Goal: Information Seeking & Learning: Learn about a topic

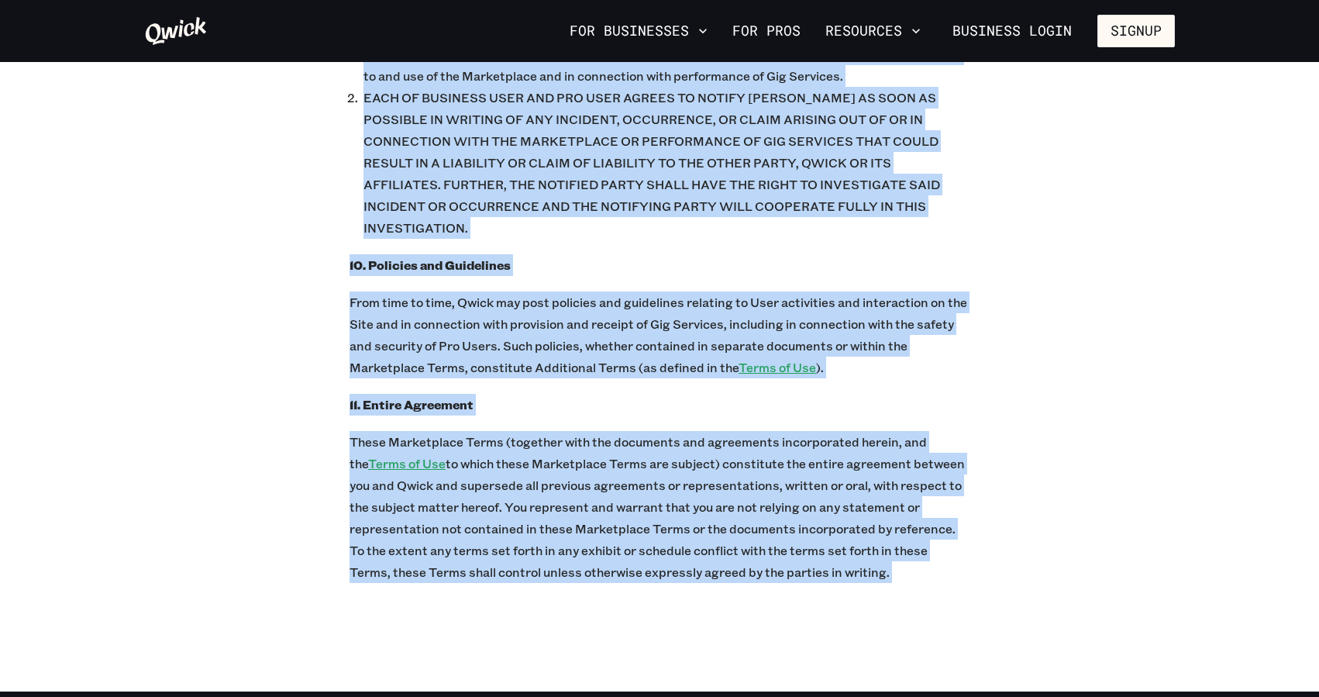
scroll to position [6497, 0]
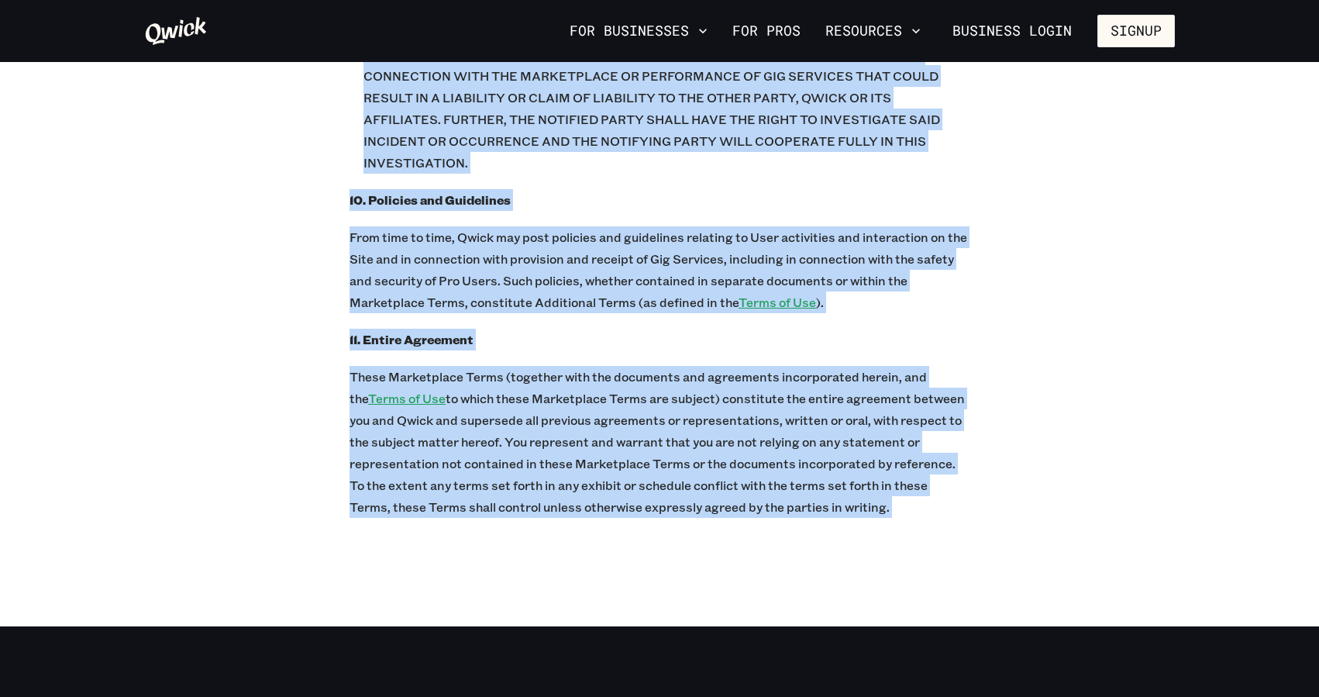
drag, startPoint x: 402, startPoint y: 152, endPoint x: 694, endPoint y: 469, distance: 431.1
copy div "Lorem Ipsumdolors Ametcons Adipi Elits Doeiusmodte Incididu Utlab Etdo Magnaal:…"
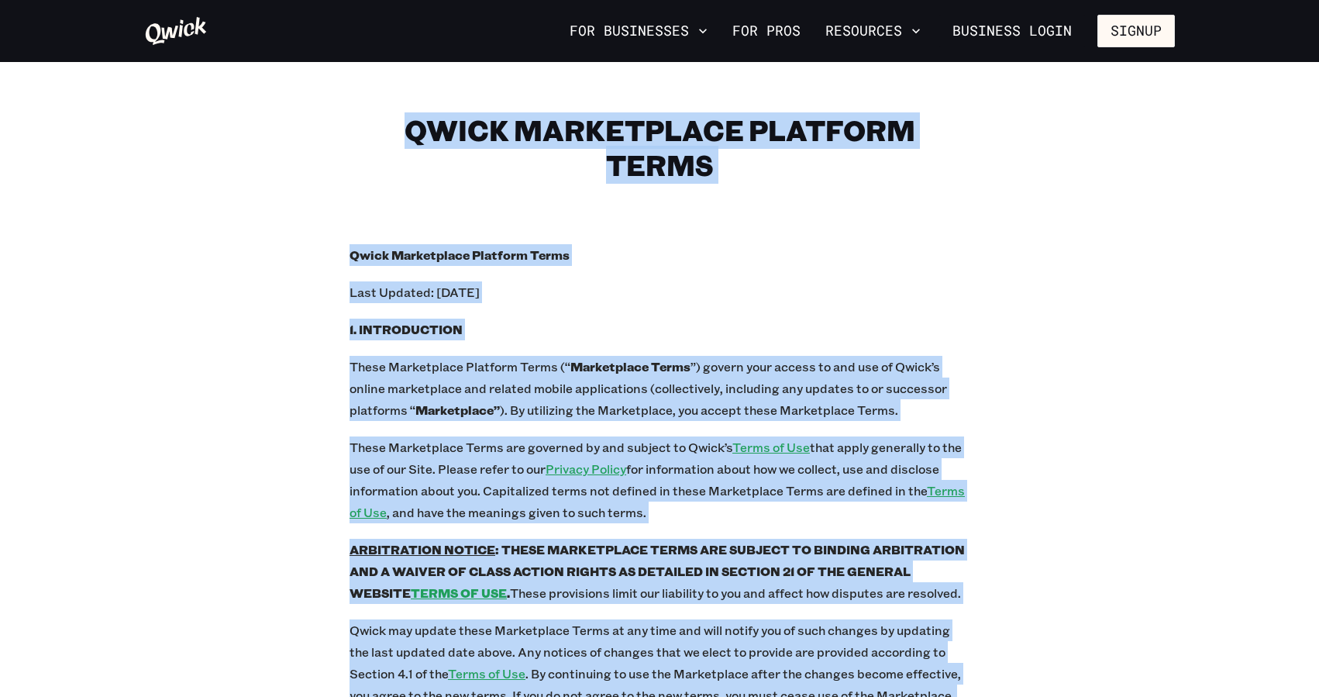
scroll to position [0, 0]
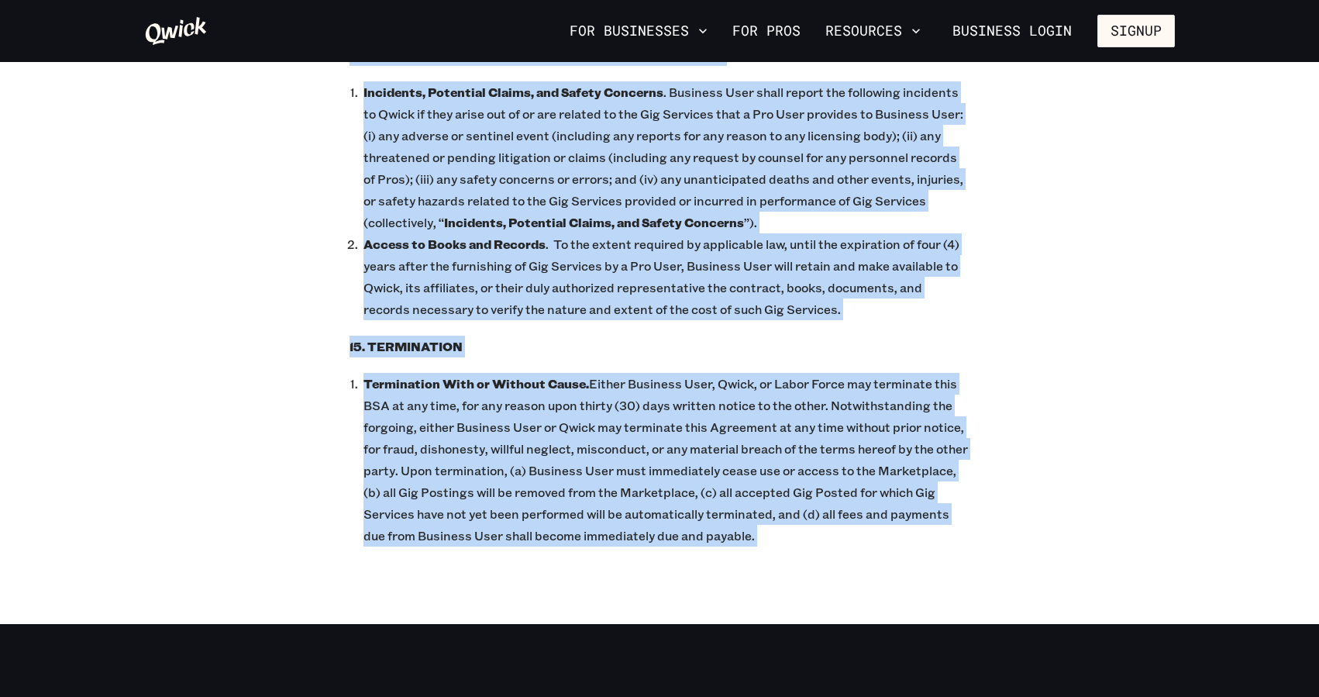
scroll to position [7295, 0]
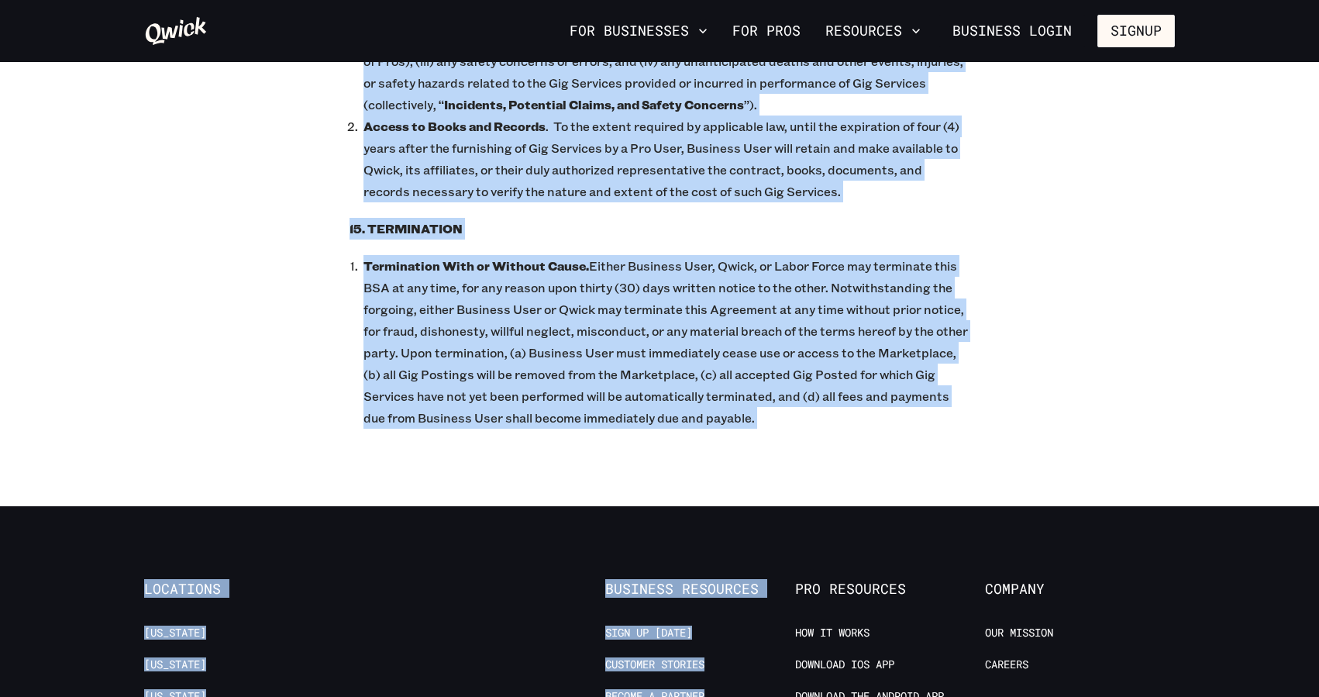
drag, startPoint x: 354, startPoint y: 151, endPoint x: 801, endPoint y: 329, distance: 481.2
copy div "Lorem Ipsumdol Sitametc Adipiscin Elits Doeiusmo Temporin Utlaboree Dolo Magnaa…"
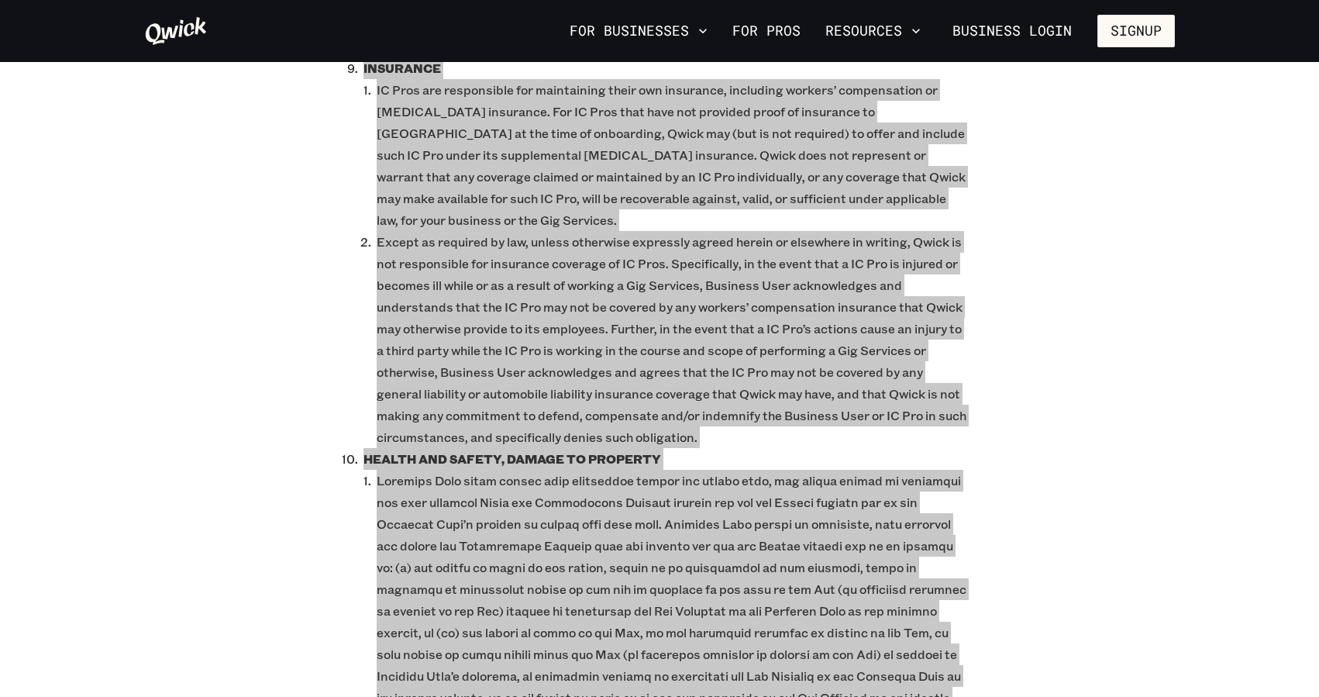
scroll to position [2567, 0]
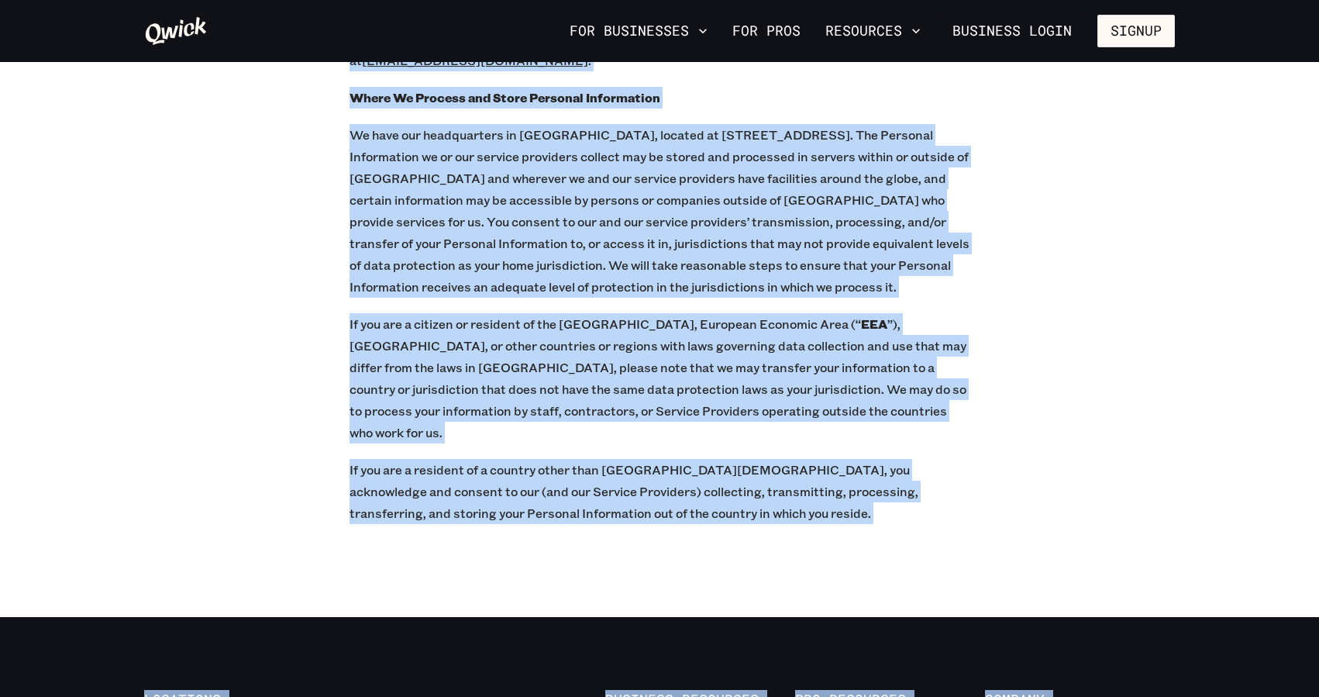
scroll to position [17377, 0]
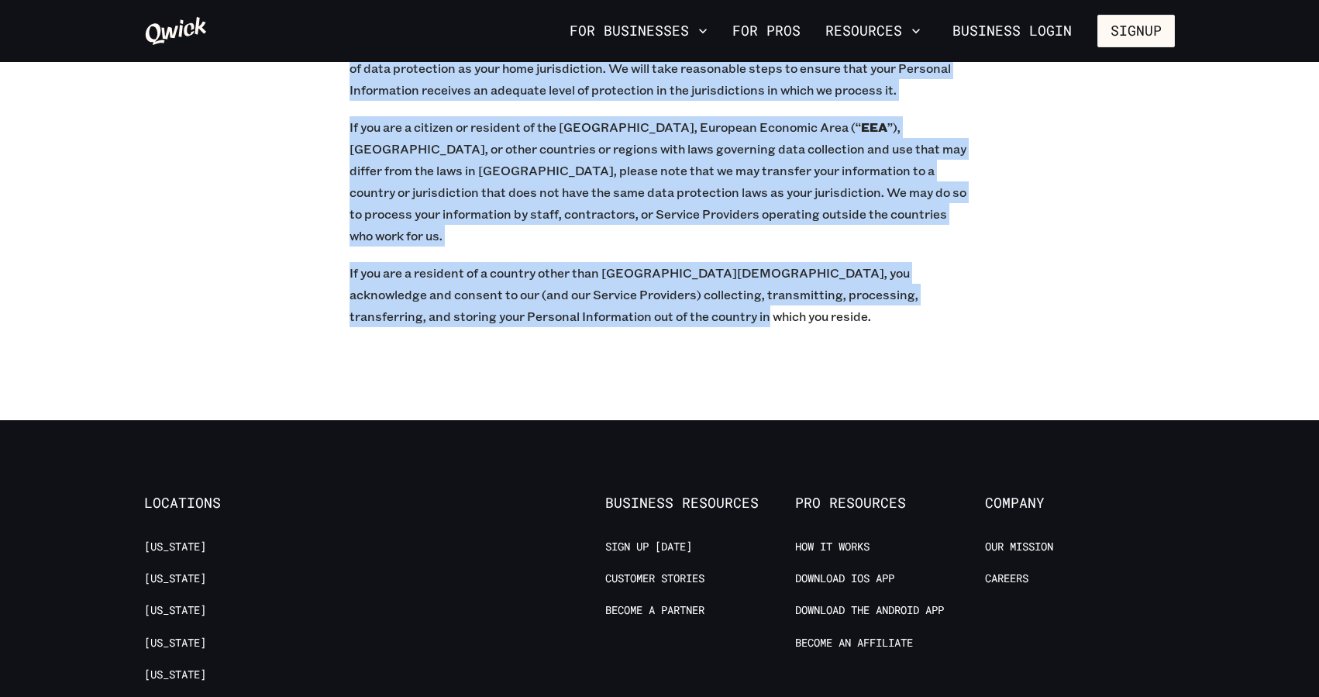
drag, startPoint x: 543, startPoint y: 154, endPoint x: 955, endPoint y: 174, distance: 412.8
copy div "PRIVACY POLICY Qwick, GP, LLC PRIVACY POLICY Effective Date: April 2, 2024 Intr…"
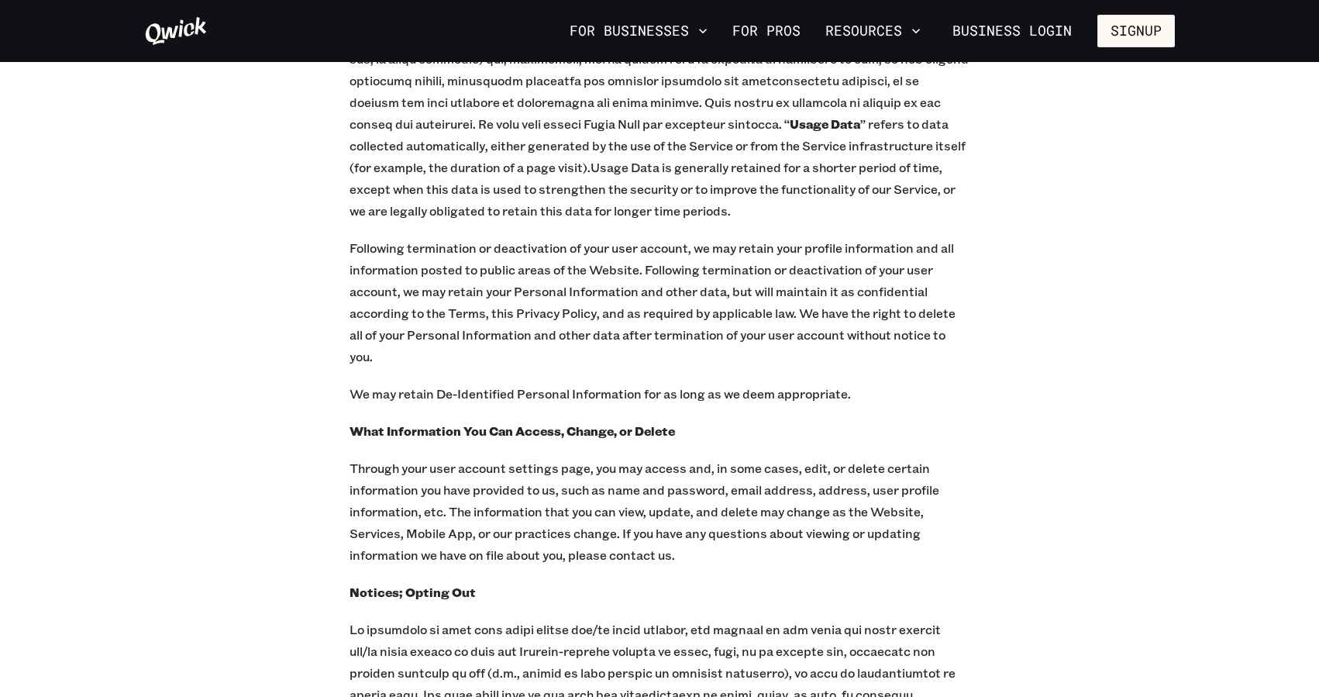
scroll to position [15982, 0]
